Goal: Task Accomplishment & Management: Manage account settings

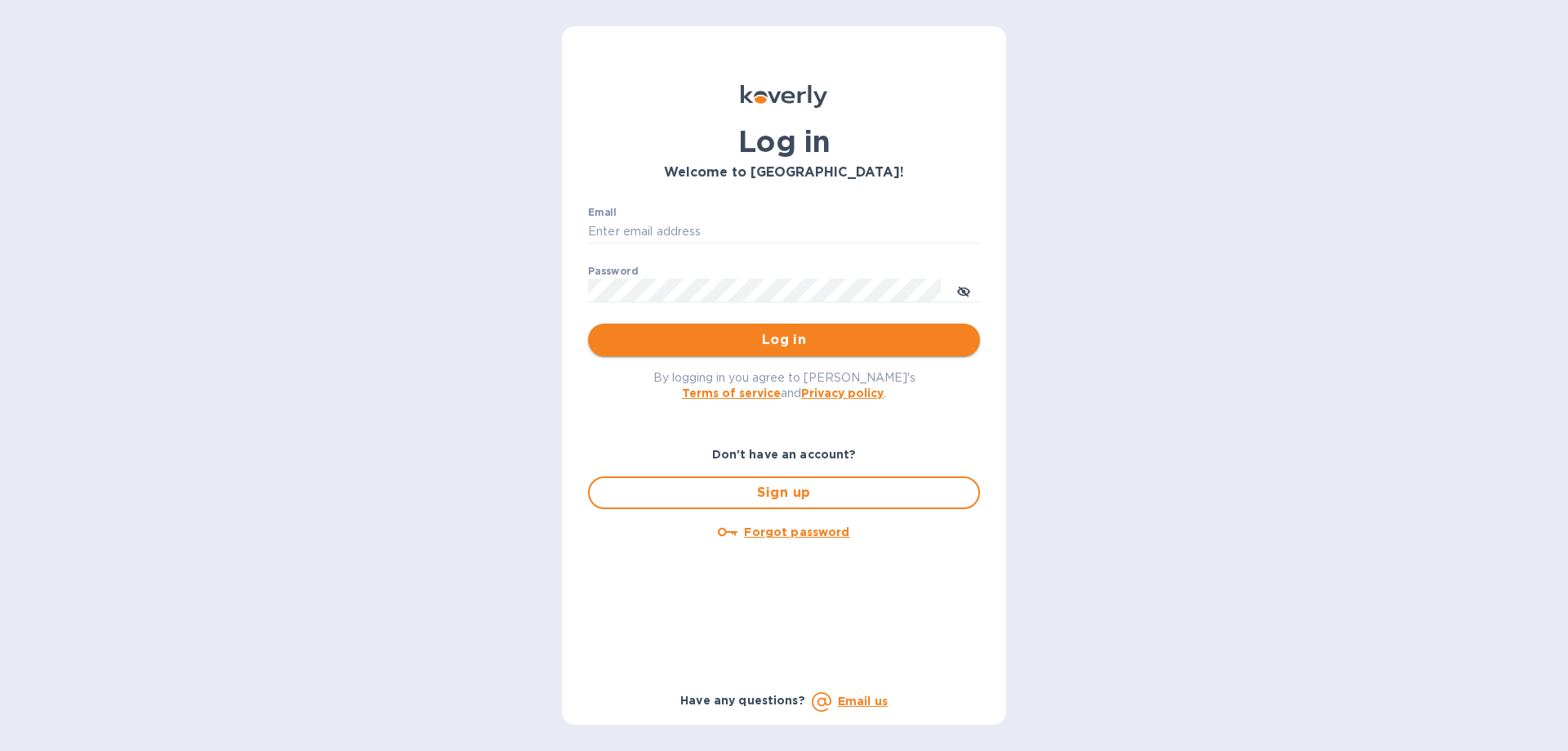
type input "[PERSON_NAME][EMAIL_ADDRESS][DOMAIN_NAME]"
click at [659, 341] on span "Log in" at bounding box center [784, 340] width 366 height 20
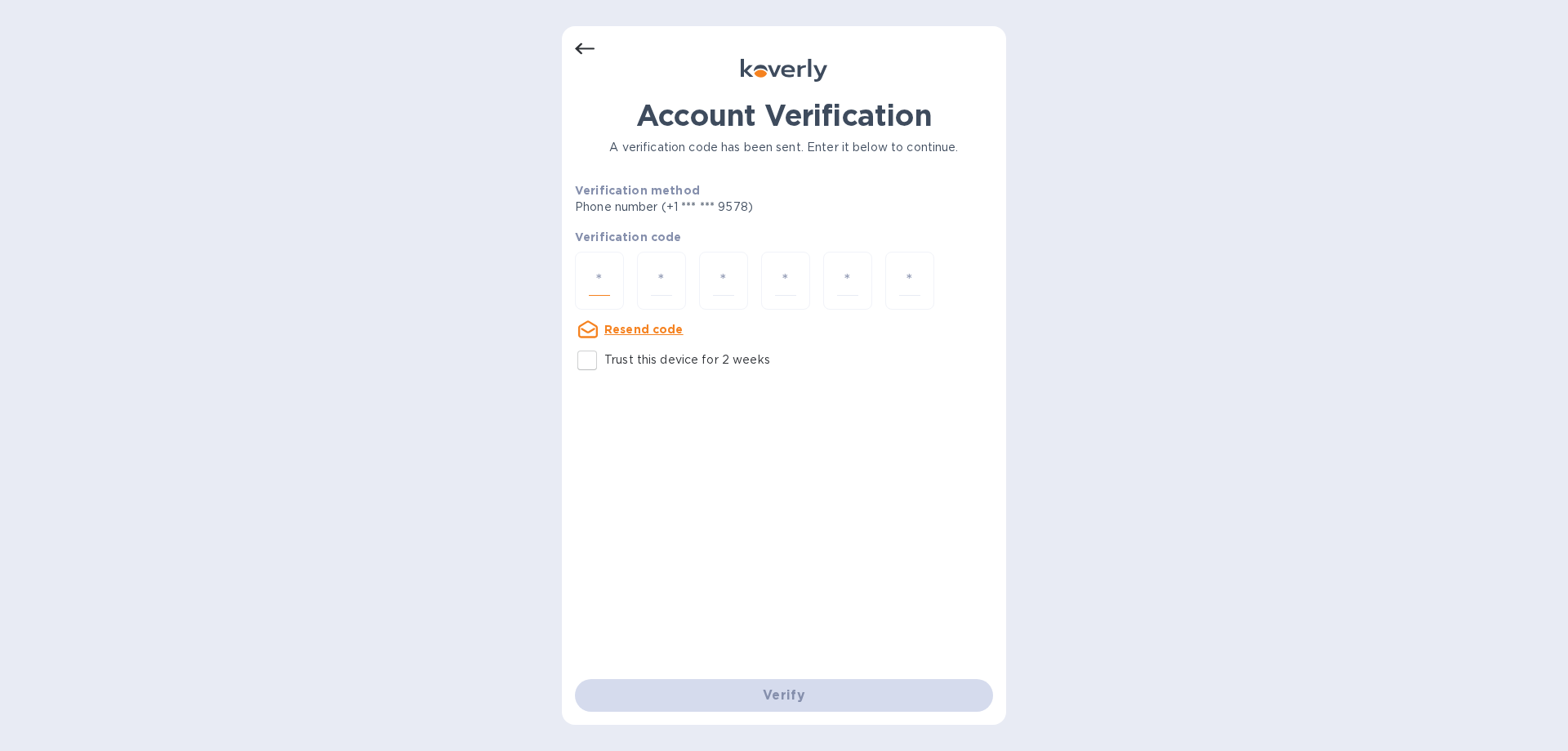
click at [604, 286] on input "number" at bounding box center [599, 281] width 21 height 30
type input "7"
type input "1"
type input "6"
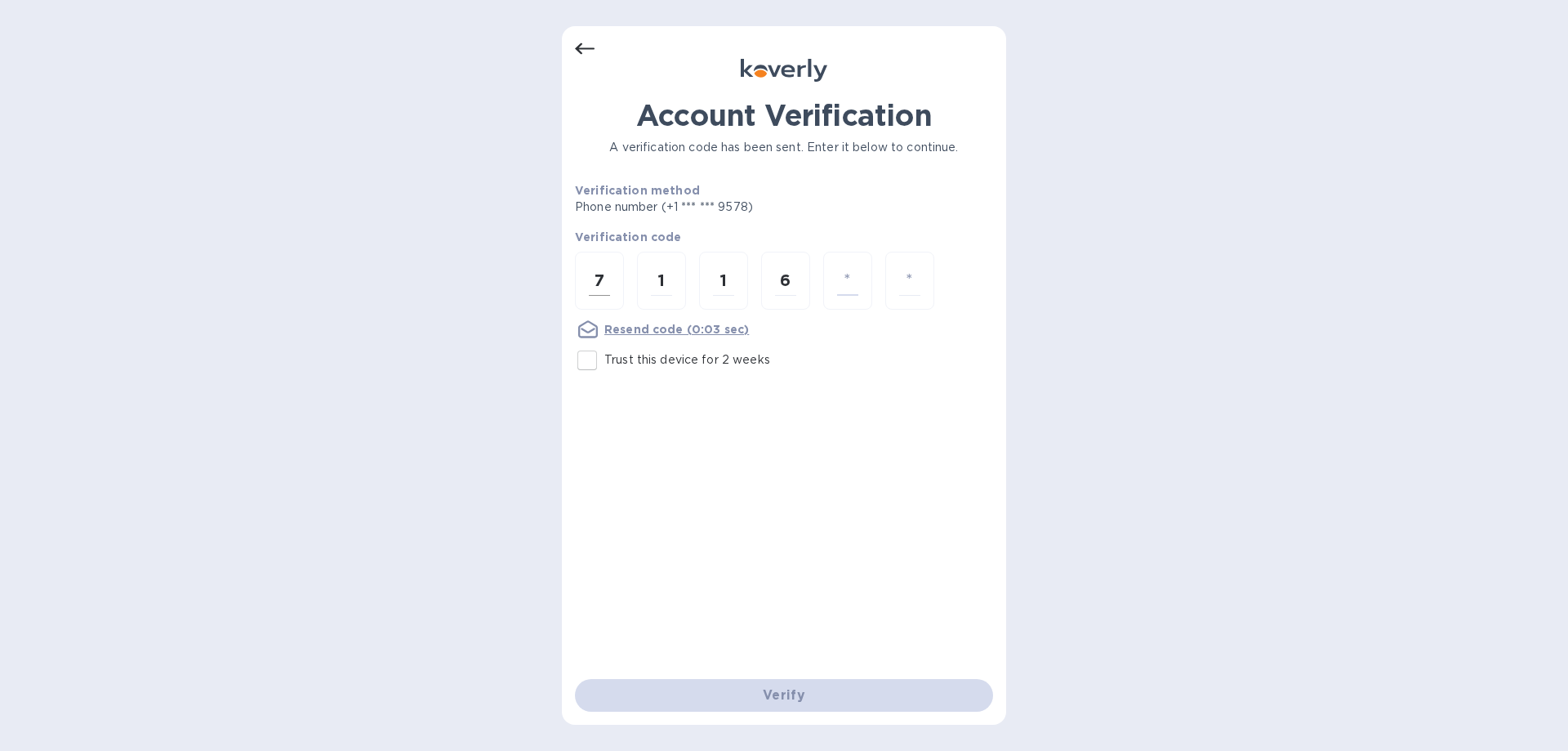
type input "4"
type input "7"
